Goal: Browse casually

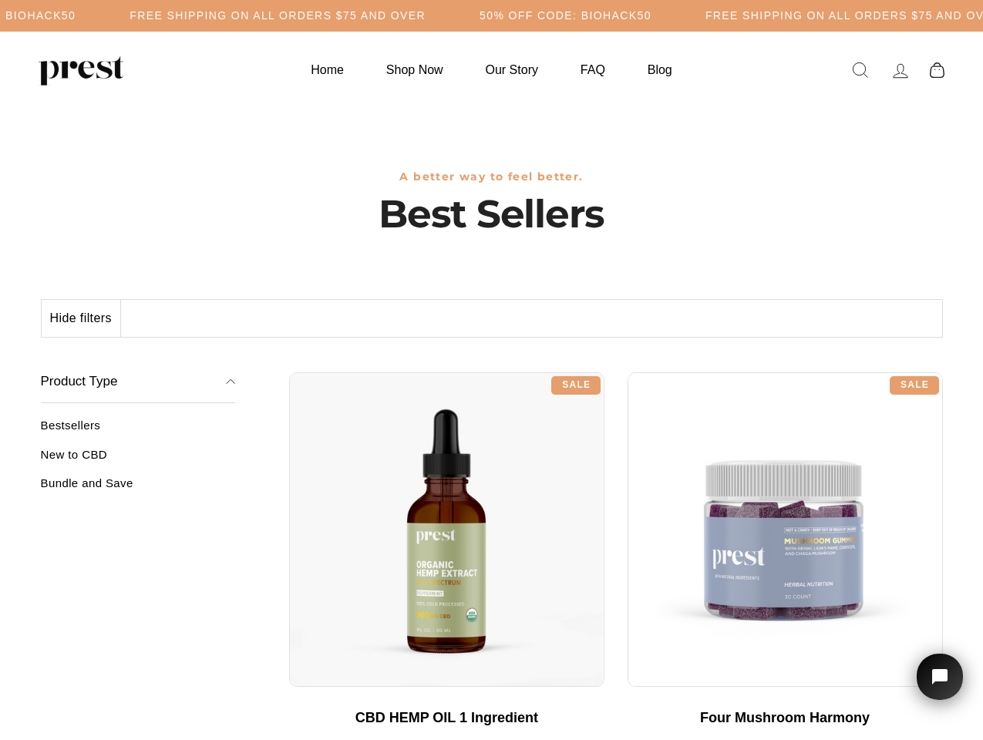
click at [491, 370] on div "**********" at bounding box center [616, 367] width 654 height 12
click at [426, 15] on h5 "Free Shipping on all orders $75 and over" at bounding box center [278, 15] width 296 height 13
click at [82, 318] on button "Hide filters" at bounding box center [81, 318] width 79 height 37
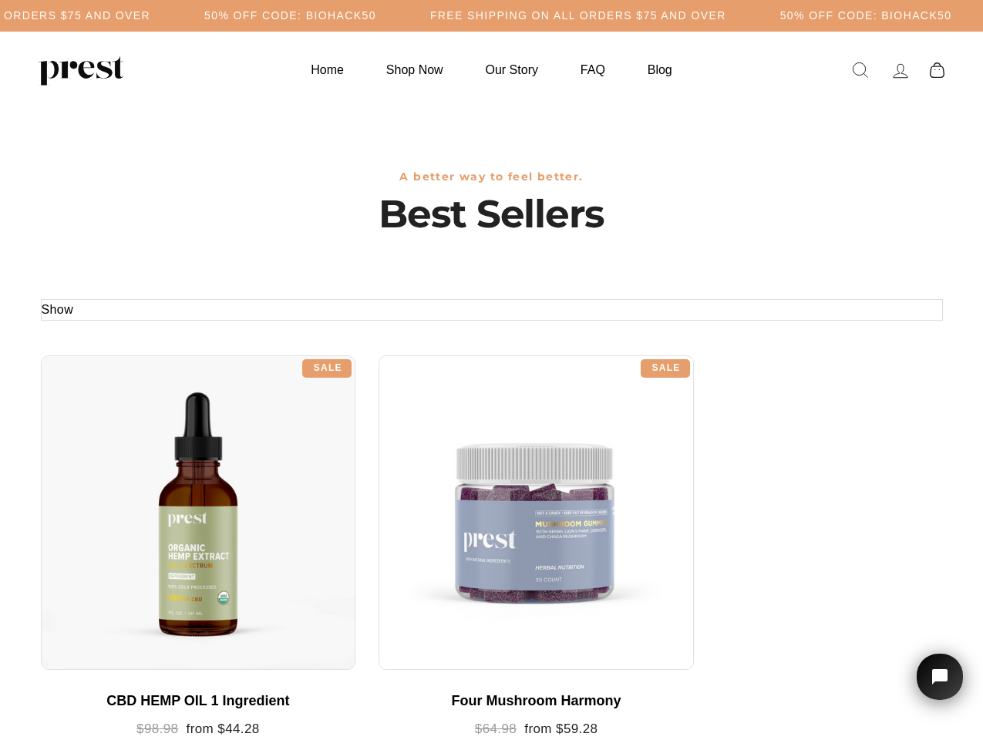
click at [138, 460] on div at bounding box center [198, 512] width 315 height 315
click at [138, 489] on div at bounding box center [198, 512] width 315 height 315
click at [940, 677] on icon "Open chat widget" at bounding box center [949, 677] width 24 height 24
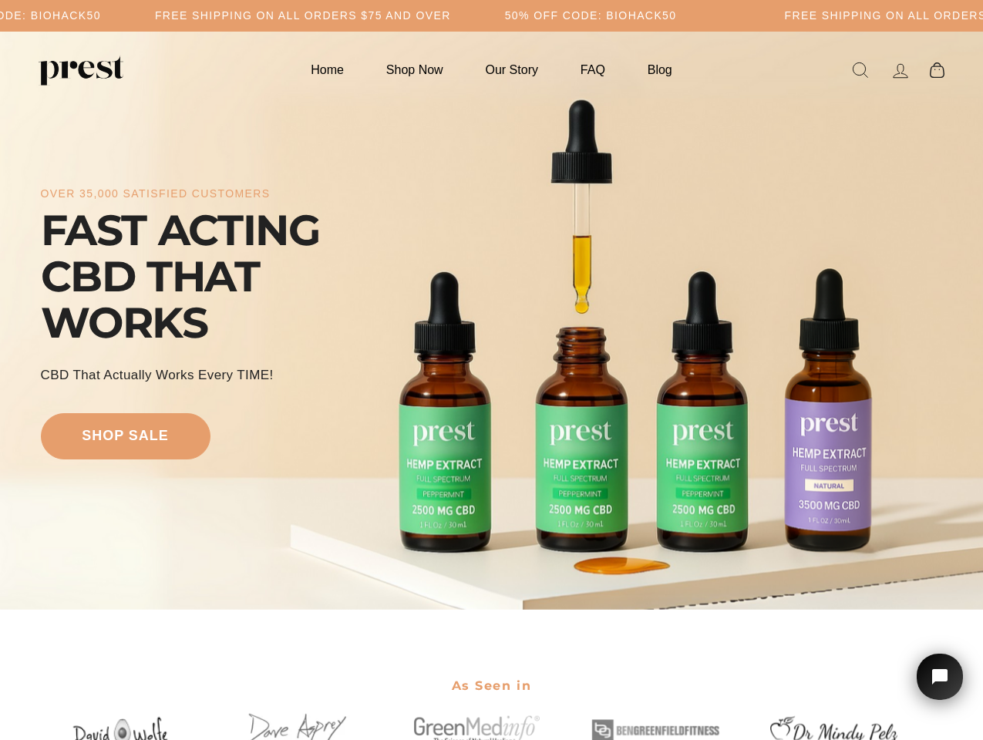
click at [491, 370] on div "over 35,000 satisfied customers FAST ACTING CBD THAT WORKS CBD That Actually Wo…" at bounding box center [492, 320] width 902 height 455
